Goal: Information Seeking & Learning: Learn about a topic

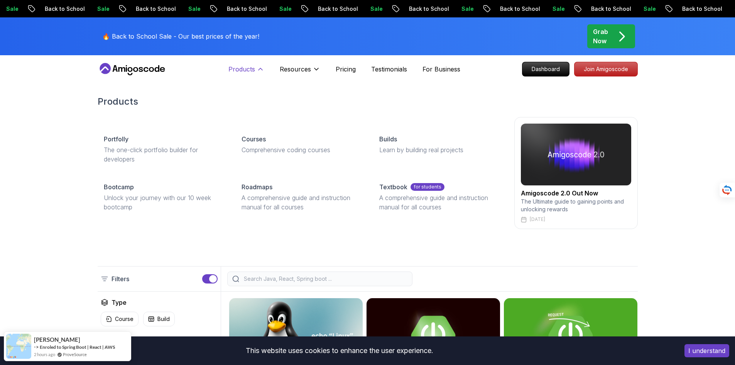
click at [260, 72] on icon at bounding box center [261, 69] width 8 height 8
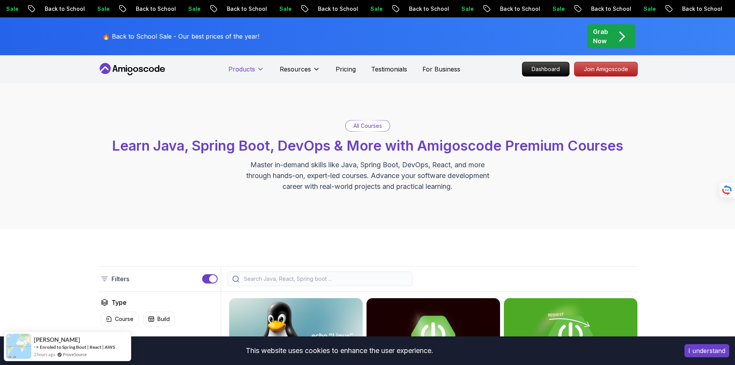
click at [260, 72] on icon at bounding box center [261, 69] width 8 height 8
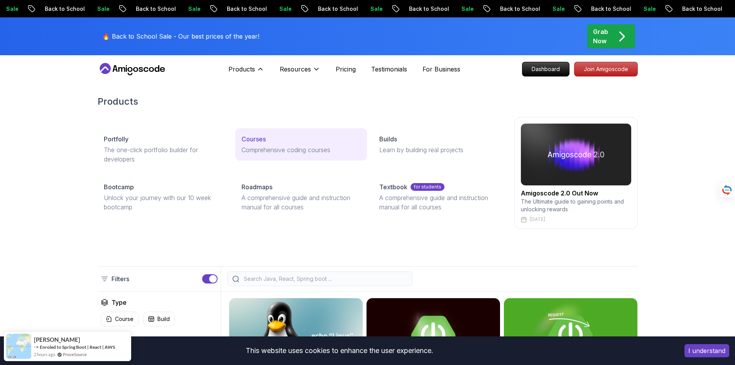
click at [267, 144] on link "Courses Comprehensive coding courses" at bounding box center [301, 144] width 132 height 32
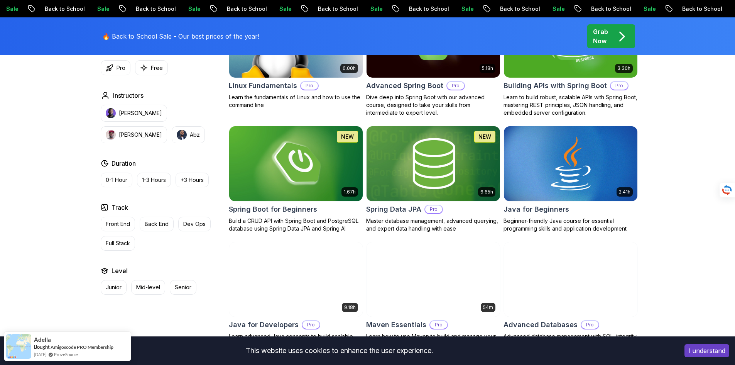
scroll to position [309, 0]
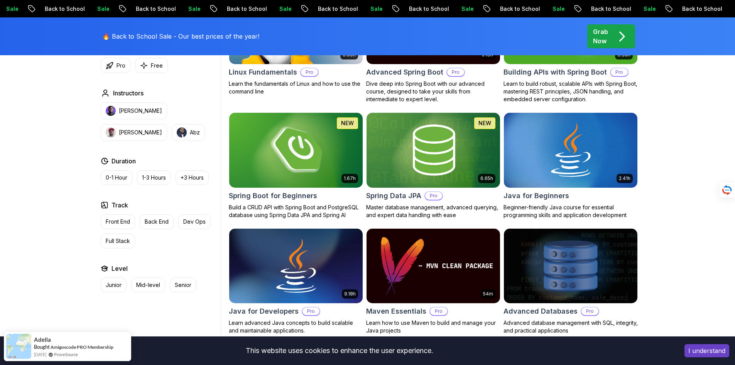
click at [302, 143] on img at bounding box center [296, 150] width 140 height 78
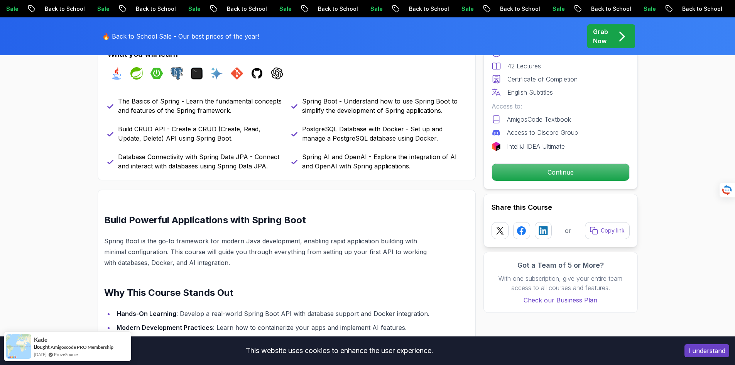
scroll to position [309, 0]
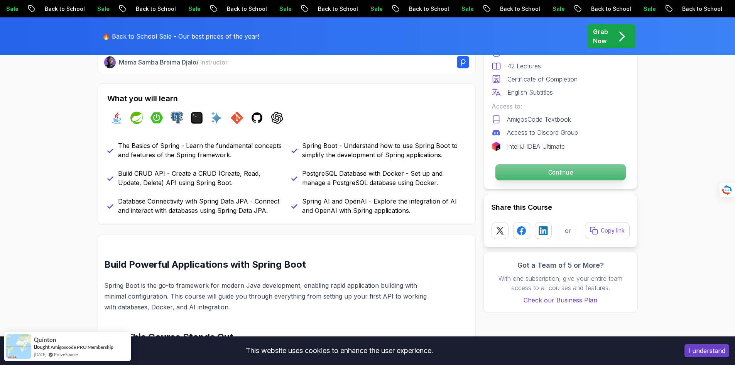
click at [513, 174] on p "Continue" at bounding box center [560, 172] width 130 height 16
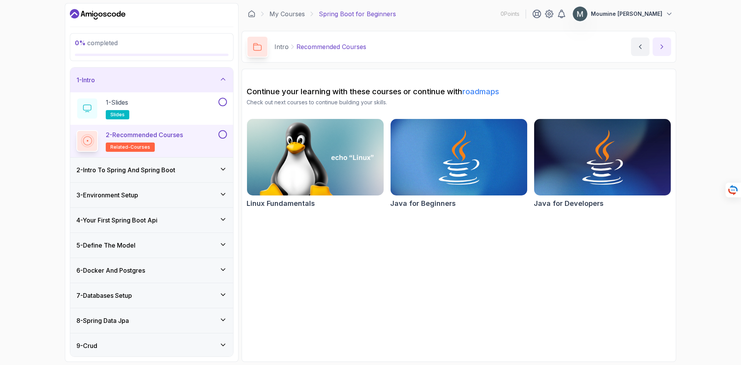
click at [663, 46] on icon "next content" at bounding box center [662, 47] width 8 height 8
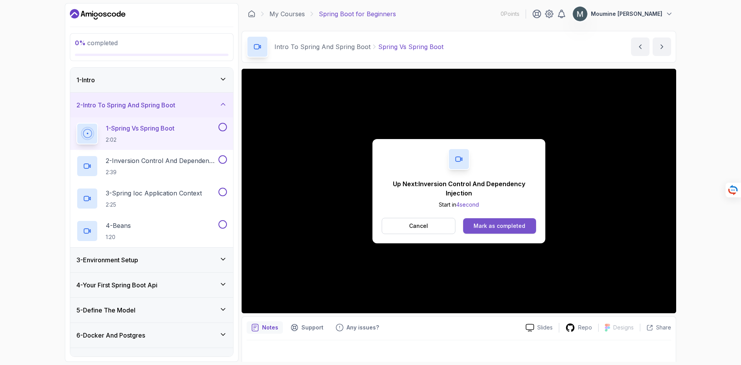
click at [496, 228] on div "Mark as completed" at bounding box center [499, 226] width 52 height 8
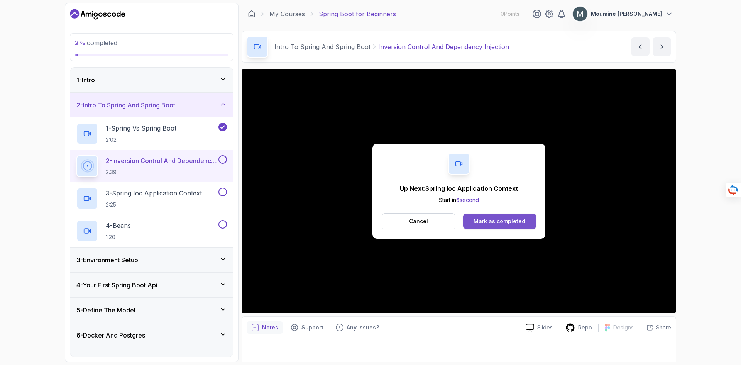
click at [503, 221] on div "Mark as completed" at bounding box center [499, 221] width 52 height 8
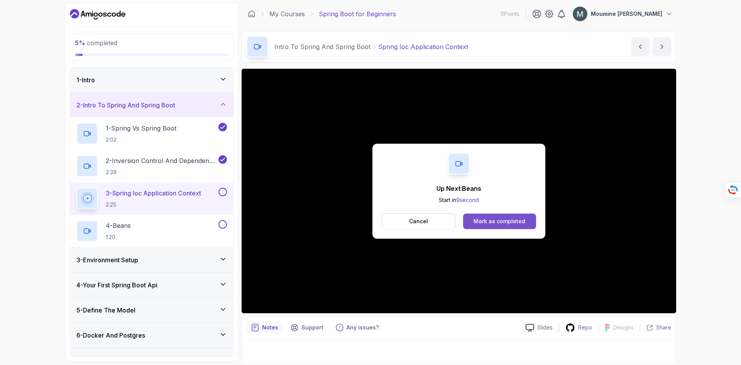
click at [503, 216] on button "Mark as completed" at bounding box center [499, 220] width 73 height 15
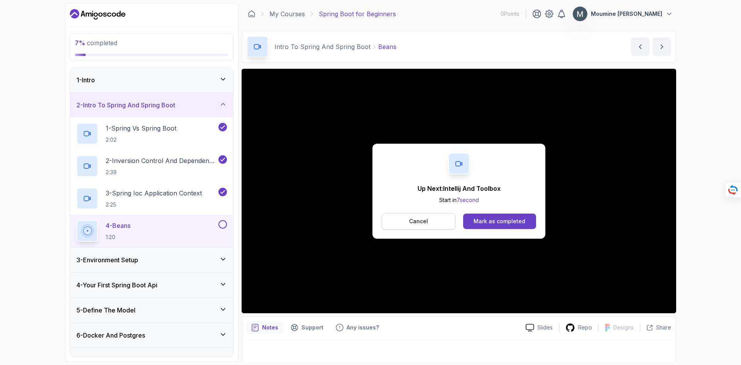
click at [441, 222] on button "Cancel" at bounding box center [419, 221] width 74 height 16
click at [505, 222] on div "Mark as completed" at bounding box center [499, 221] width 52 height 8
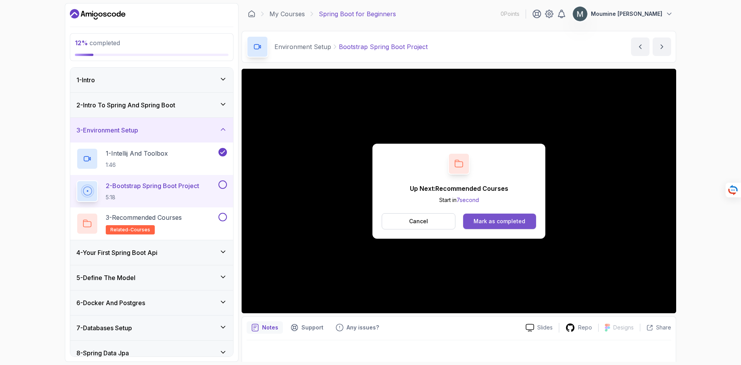
click at [500, 219] on div "Mark as completed" at bounding box center [499, 221] width 52 height 8
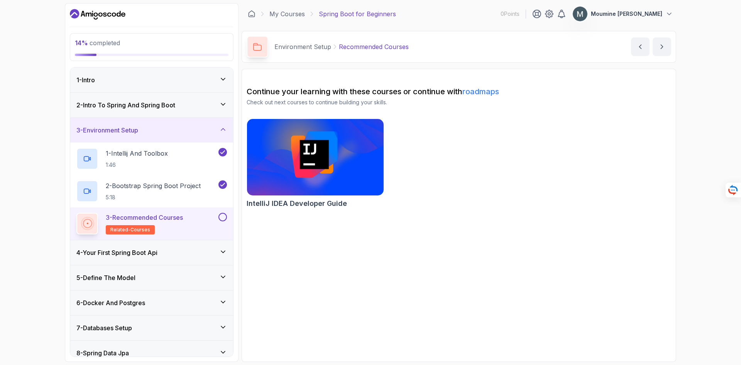
click at [148, 260] on div "4 - Your First Spring Boot Api" at bounding box center [151, 252] width 163 height 25
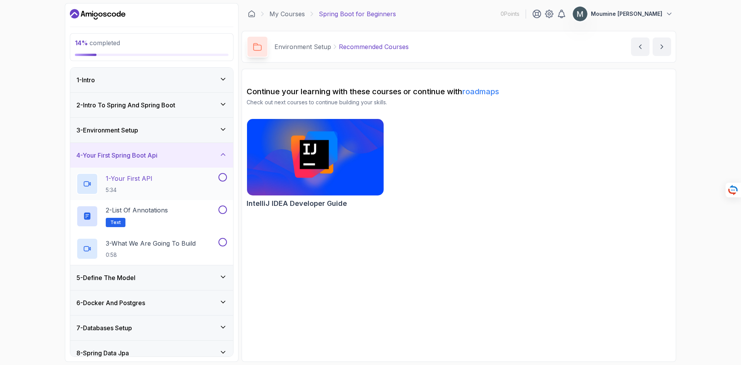
click at [176, 176] on div "1 - Your First API 5:34" at bounding box center [146, 184] width 140 height 22
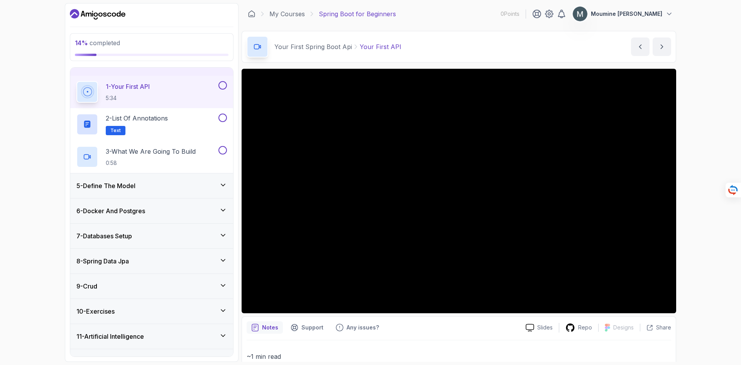
scroll to position [109, 0]
